Goal: Task Accomplishment & Management: Use online tool/utility

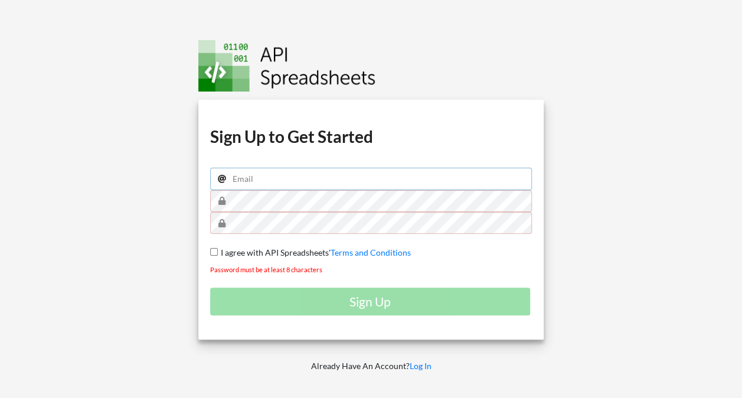
click at [263, 175] on input "email" at bounding box center [371, 179] width 322 height 22
type input "[PERSON_NAME][EMAIL_ADDRESS][DOMAIN_NAME]"
click at [260, 186] on input "email" at bounding box center [371, 179] width 322 height 22
type input "sairam.sujatha08@gmail.com"
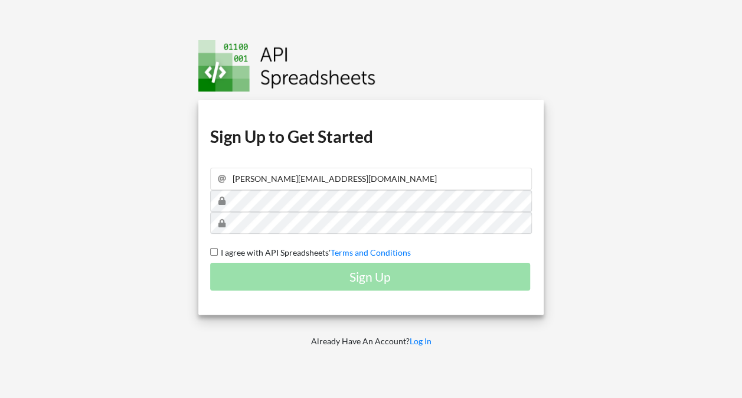
click at [236, 250] on span "I agree with API Spreadsheets'" at bounding box center [274, 252] width 113 height 10
click at [218, 250] on input "I agree with API Spreadsheets' Terms and Conditions" at bounding box center [214, 252] width 8 height 8
checkbox input "true"
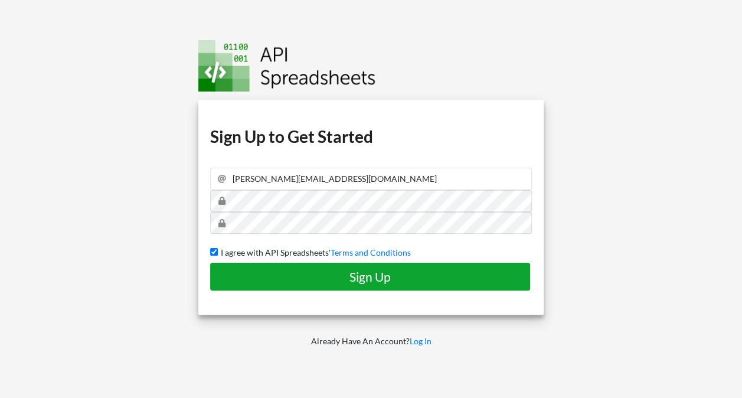
click at [250, 267] on button "Sign Up" at bounding box center [370, 277] width 320 height 28
checkbox input "false"
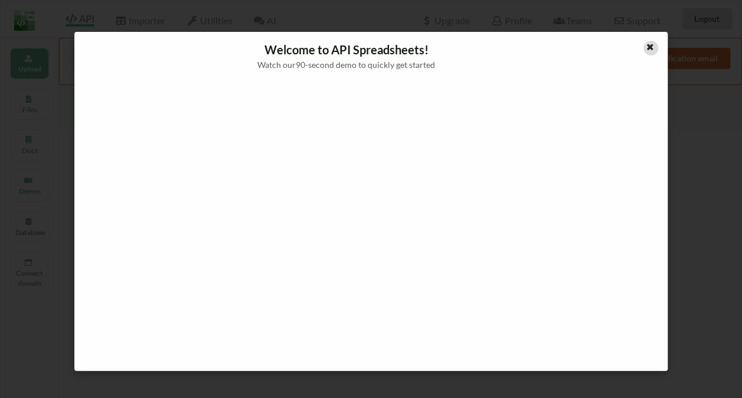
click at [645, 41] on icon at bounding box center [650, 45] width 10 height 8
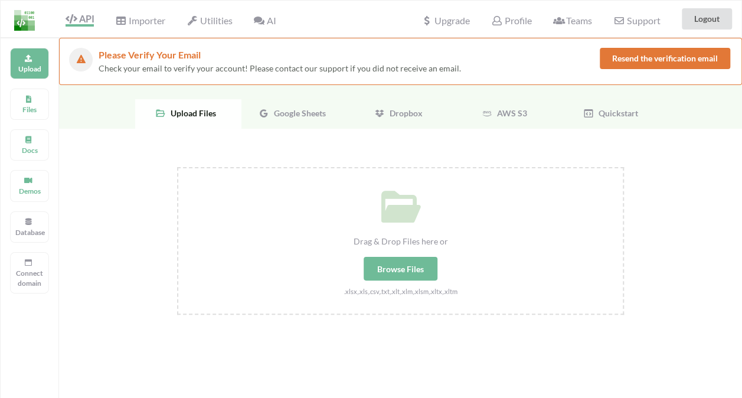
click at [413, 264] on div "Browse Files" at bounding box center [401, 269] width 74 height 24
click at [177, 167] on input "Drag & Drop Files here or Browse Files .xlsx,.xls,.csv,.txt,.xlt,.xlm,.xlsm,.xl…" at bounding box center [177, 167] width 0 height 0
click at [310, 118] on div "Google Sheets" at bounding box center [294, 114] width 106 height 30
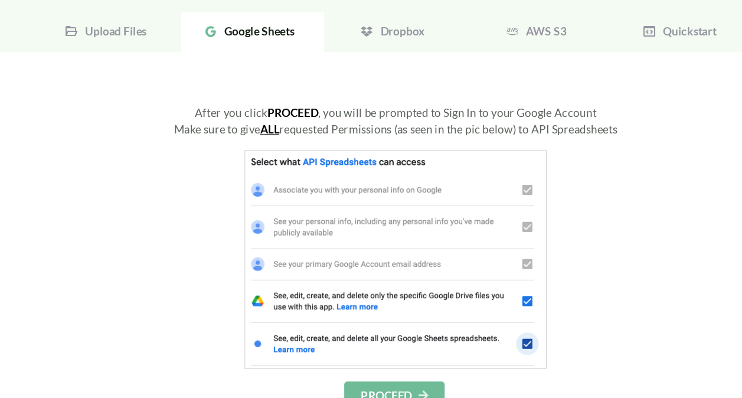
scroll to position [29, 0]
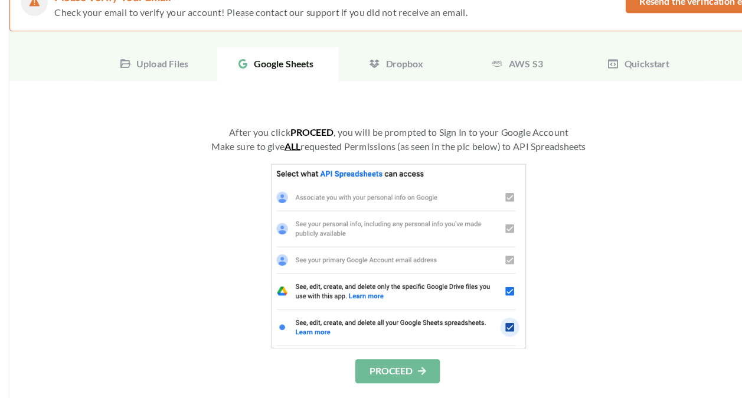
click at [188, 92] on div "Upload Files" at bounding box center [188, 85] width 106 height 30
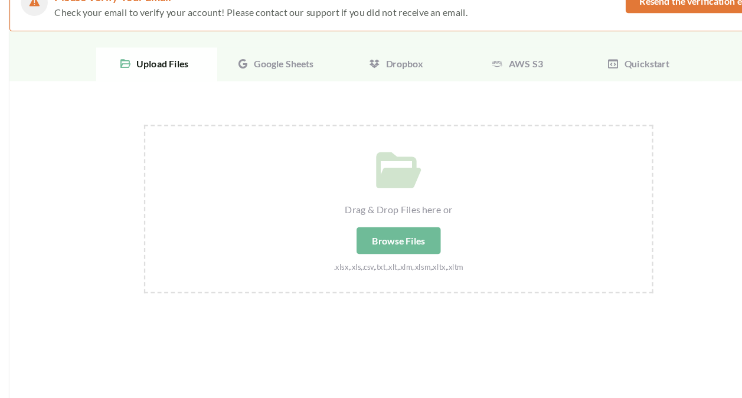
click at [413, 234] on div "Browse Files" at bounding box center [401, 240] width 74 height 24
click at [177, 138] on input "Drag & Drop Files here or Browse Files .xlsx,.xls,.csv,.txt,.xlt,.xlm,.xlsm,.xl…" at bounding box center [177, 138] width 0 height 0
type input "C:\fakepath\test-data.xlsx"
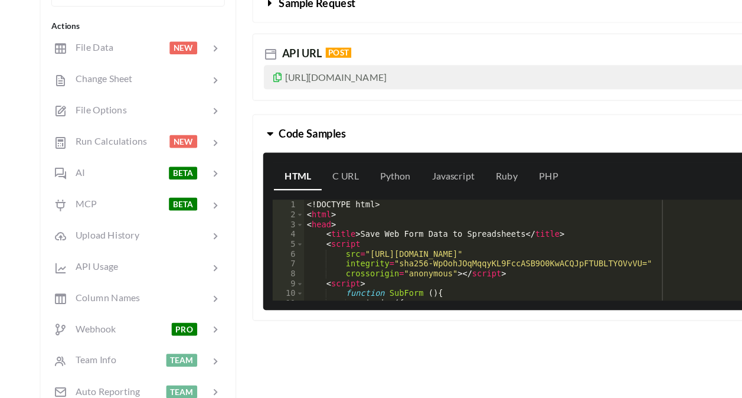
scroll to position [188, 0]
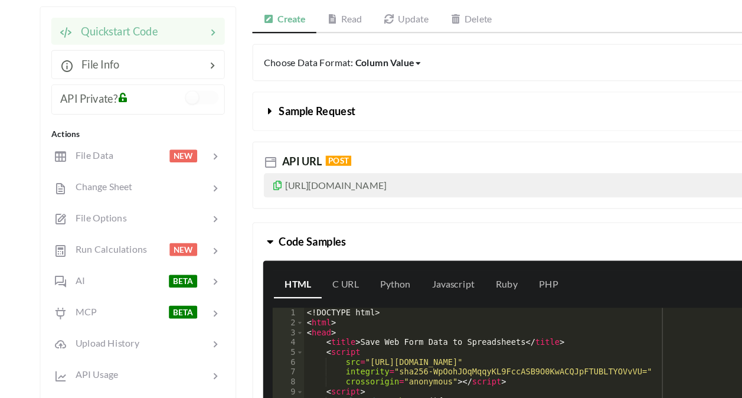
click at [377, 310] on div "<! DOCTYPE html > < html > < head > < title > Save Web Form Data to Spreadsheet…" at bounding box center [461, 323] width 389 height 106
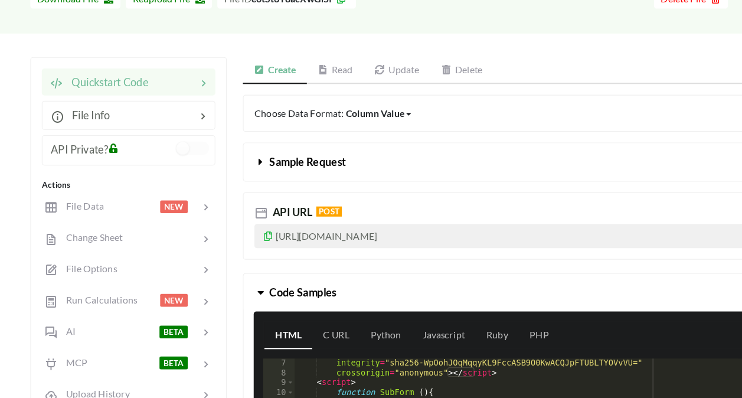
scroll to position [143, 0]
click at [492, 202] on p "[URL][DOMAIN_NAME]" at bounding box center [452, 207] width 441 height 21
click at [472, 210] on p "[URL][DOMAIN_NAME]" at bounding box center [452, 207] width 441 height 21
click at [467, 204] on p "[URL][DOMAIN_NAME]" at bounding box center [452, 207] width 441 height 21
click at [242, 208] on icon at bounding box center [244, 205] width 10 height 8
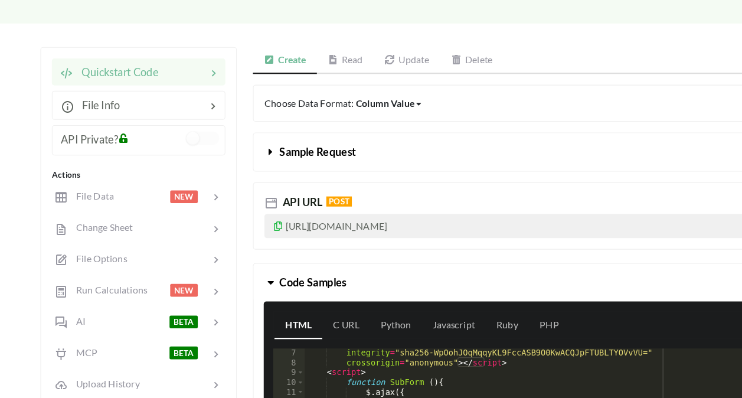
scroll to position [151, 0]
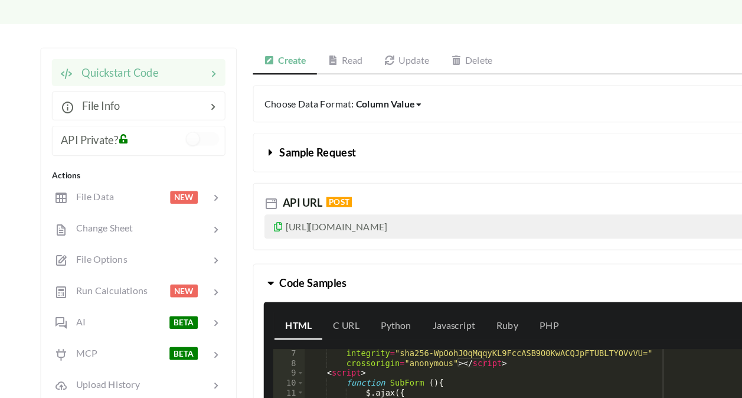
click at [312, 57] on link "Read" at bounding box center [303, 54] width 50 height 24
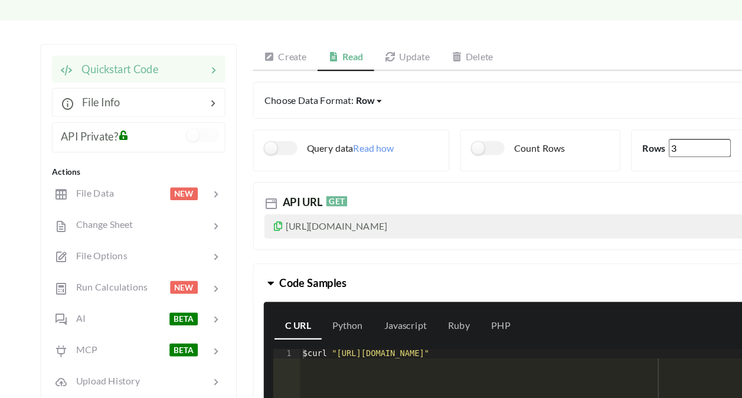
scroll to position [154, 0]
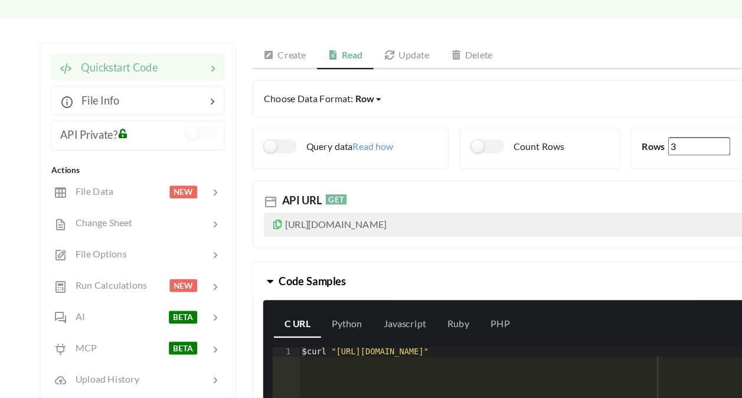
click at [463, 192] on p "[URL][DOMAIN_NAME]" at bounding box center [452, 198] width 441 height 21
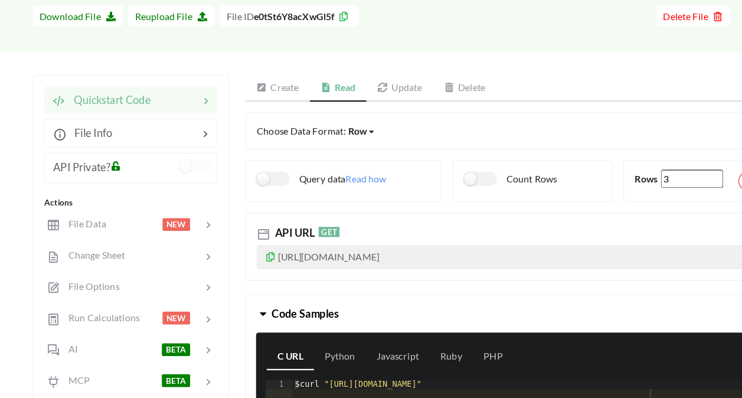
scroll to position [127, 0]
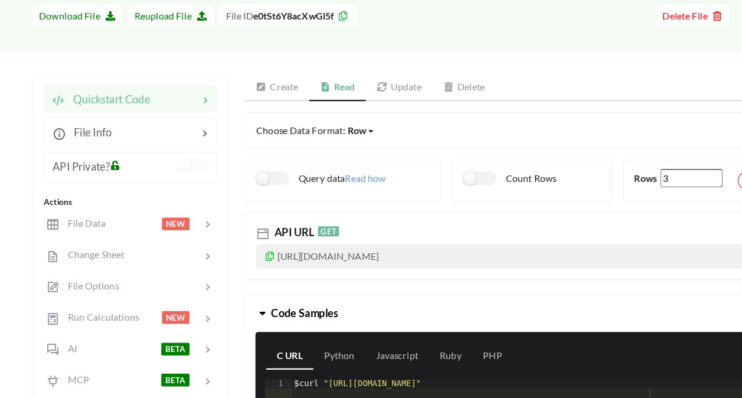
click at [365, 73] on link "Update" at bounding box center [357, 78] width 58 height 24
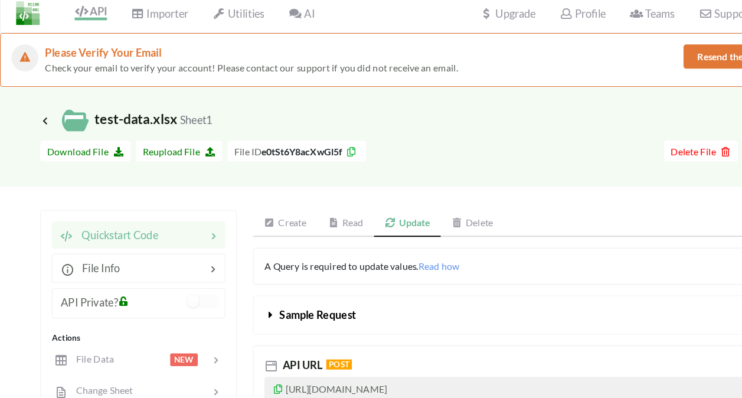
scroll to position [0, 0]
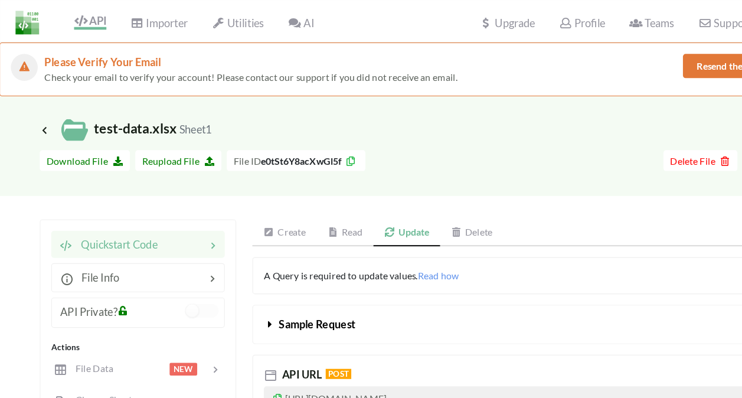
click at [267, 29] on div "AI" at bounding box center [265, 19] width 38 height 26
